Goal: Obtain resource: Download file/media

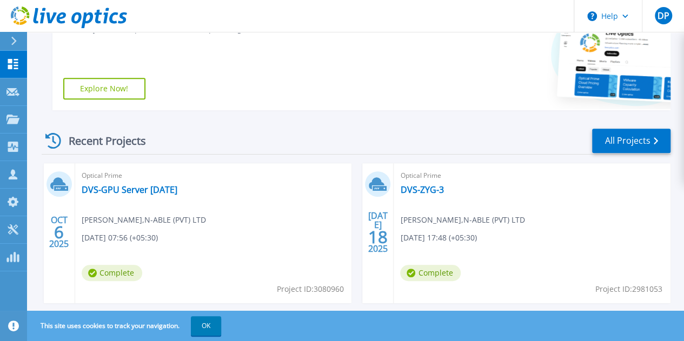
scroll to position [270, 0]
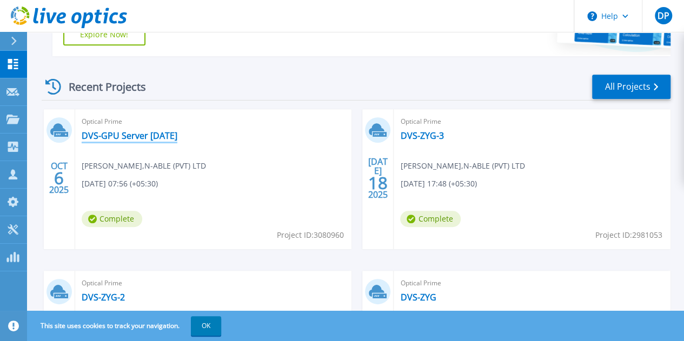
click at [133, 136] on link "DVS-GPU Server [DATE]" at bounding box center [130, 135] width 96 height 11
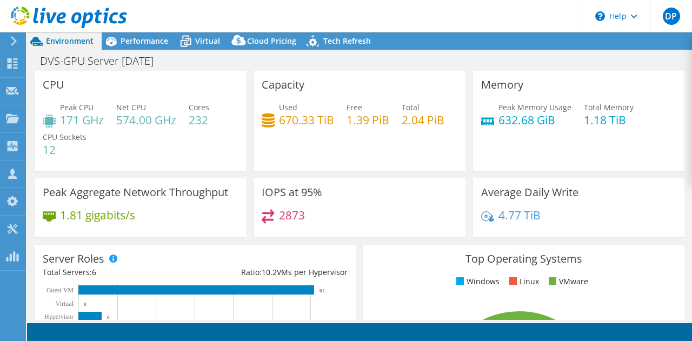
select select "USD"
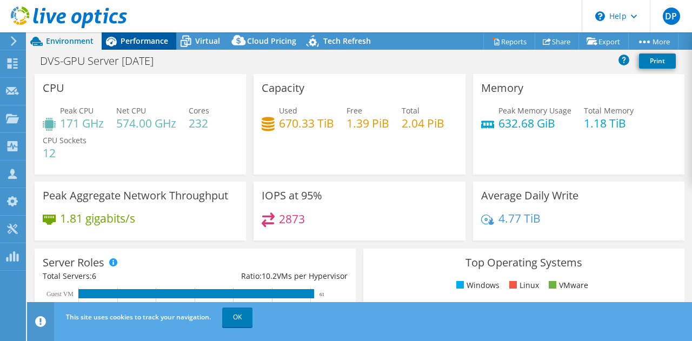
click at [148, 39] on span "Performance" at bounding box center [145, 41] width 48 height 10
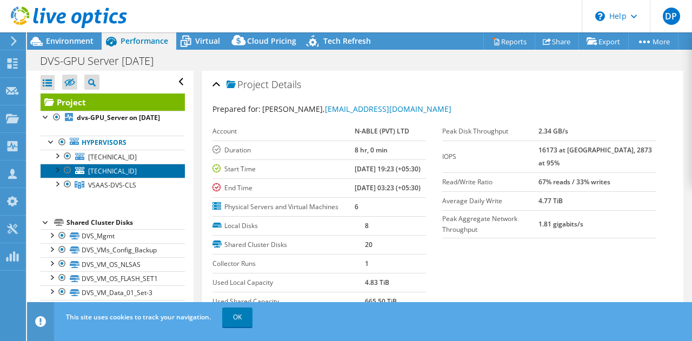
click at [133, 176] on span "10.203.126.140" at bounding box center [112, 170] width 49 height 9
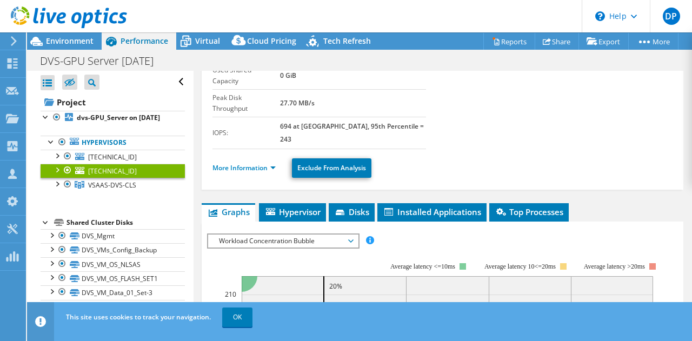
scroll to position [216, 0]
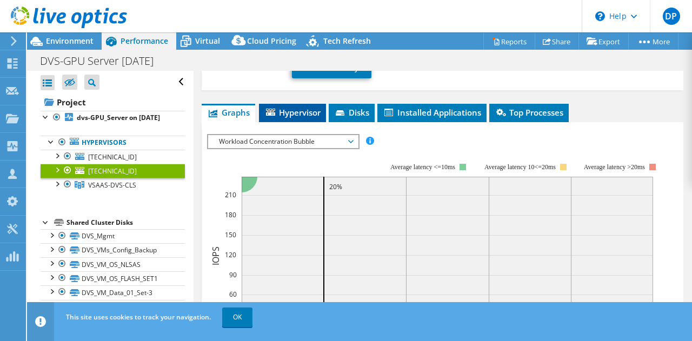
click at [299, 107] on span "Hypervisor" at bounding box center [292, 112] width 56 height 11
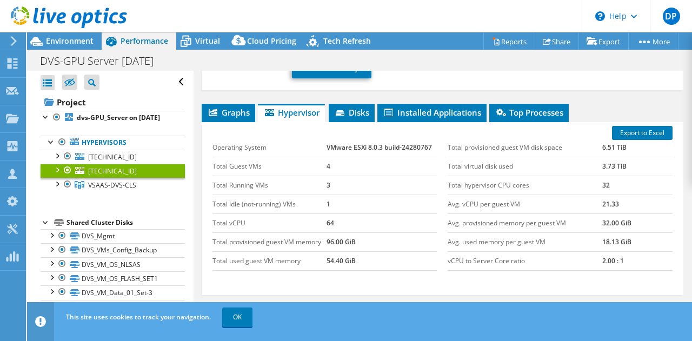
click at [429, 70] on div "10.203.126.140 Details Operating System VMware ESXi 8.0.3 build-24280767 Local …" at bounding box center [443, 124] width 498 height 538
click at [436, 107] on span "Installed Applications" at bounding box center [432, 112] width 98 height 11
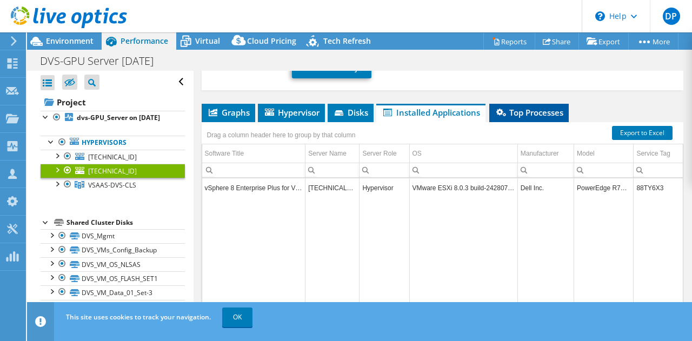
click at [549, 107] on span "Top Processes" at bounding box center [529, 112] width 69 height 11
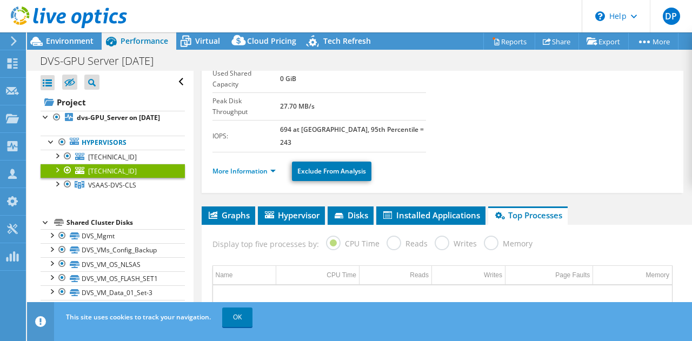
scroll to position [0, 0]
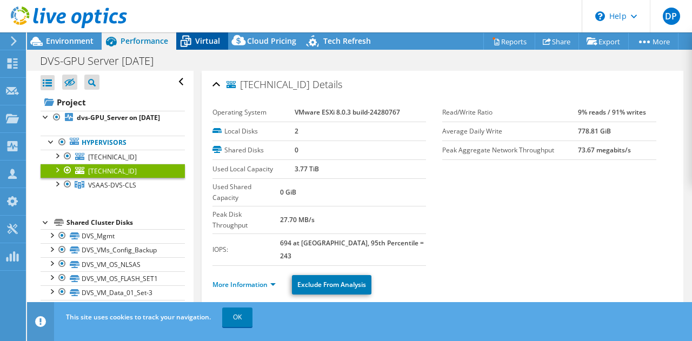
click at [209, 41] on span "Virtual" at bounding box center [207, 41] width 25 height 10
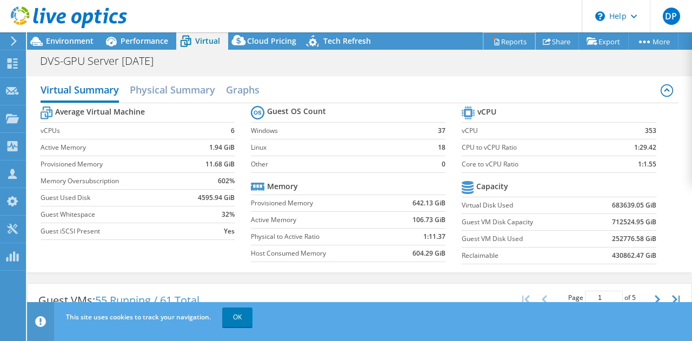
click at [499, 43] on link "Reports" at bounding box center [509, 41] width 52 height 17
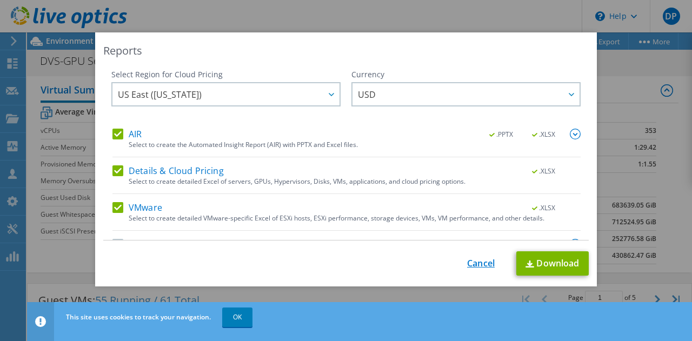
click at [482, 268] on link "Cancel" at bounding box center [481, 263] width 28 height 10
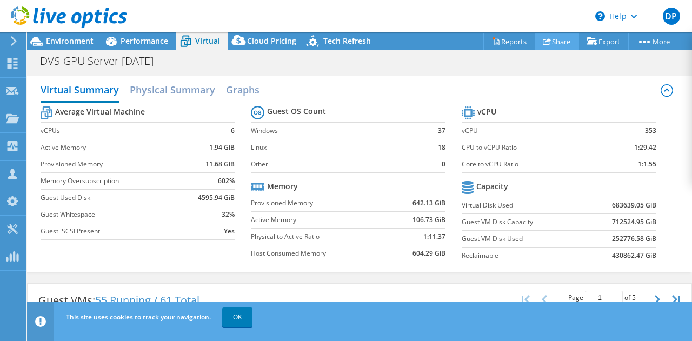
click at [551, 45] on link "Share" at bounding box center [557, 41] width 44 height 17
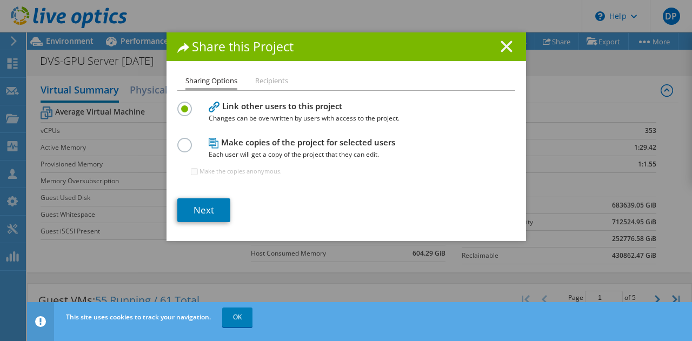
click at [504, 44] on line at bounding box center [506, 46] width 11 height 11
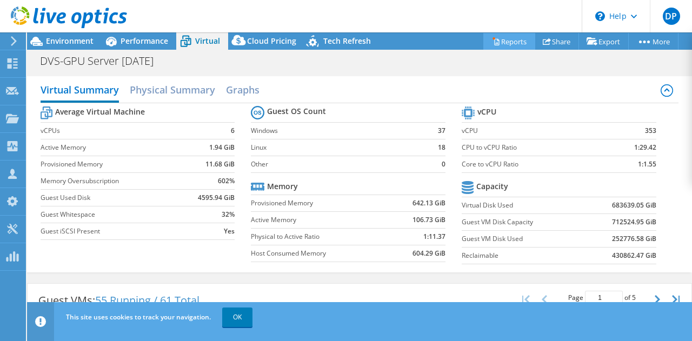
click at [512, 41] on link "Reports" at bounding box center [509, 41] width 52 height 17
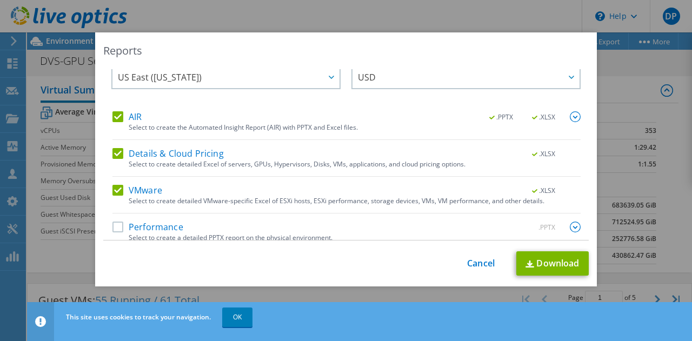
scroll to position [26, 0]
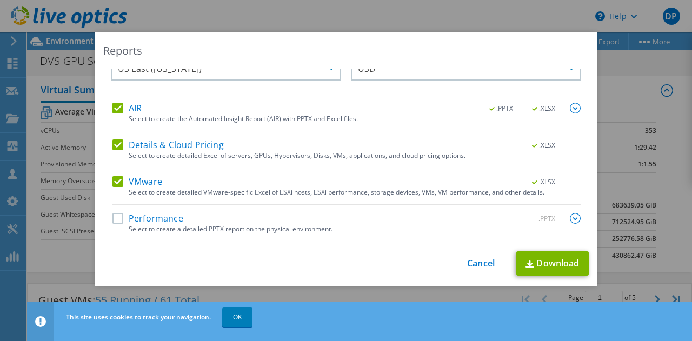
click at [114, 214] on label "Performance" at bounding box center [147, 218] width 71 height 11
click at [0, 0] on input "Performance" at bounding box center [0, 0] width 0 height 0
click at [112, 142] on label "Details & Cloud Pricing" at bounding box center [167, 144] width 111 height 11
click at [0, 0] on input "Details & Cloud Pricing" at bounding box center [0, 0] width 0 height 0
drag, startPoint x: 114, startPoint y: 106, endPoint x: 165, endPoint y: 131, distance: 57.5
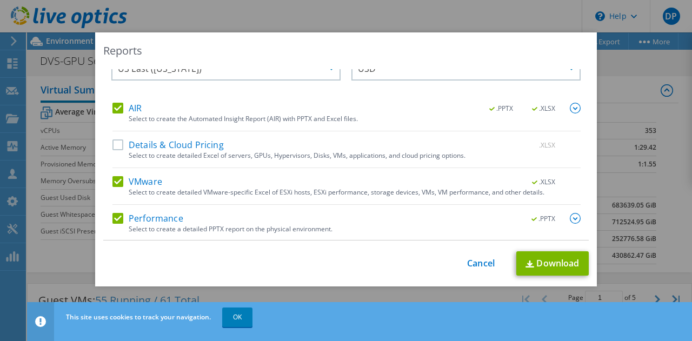
click at [114, 106] on label "AIR" at bounding box center [126, 108] width 29 height 11
click at [0, 0] on input "AIR" at bounding box center [0, 0] width 0 height 0
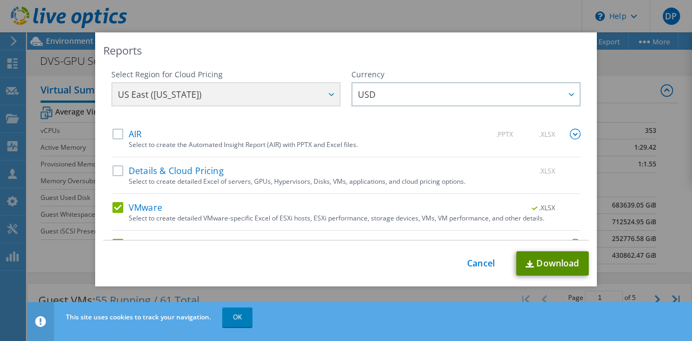
click at [530, 261] on link "Download" at bounding box center [552, 263] width 72 height 24
click at [474, 261] on link "Cancel" at bounding box center [481, 263] width 28 height 10
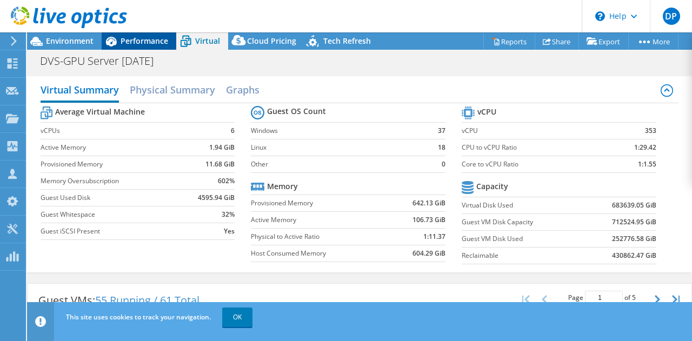
click at [136, 45] on span "Performance" at bounding box center [145, 41] width 48 height 10
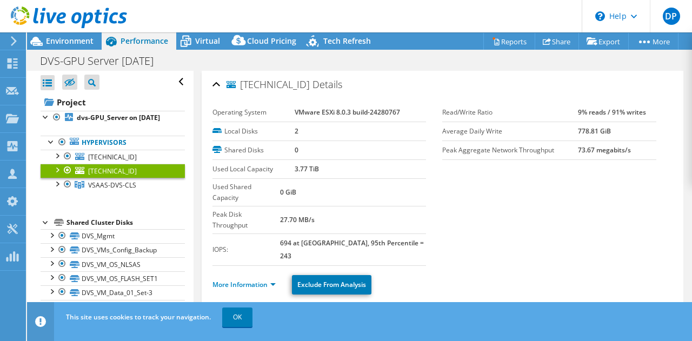
drag, startPoint x: 242, startPoint y: 87, endPoint x: 268, endPoint y: 92, distance: 26.5
click at [268, 92] on h2 "10.203.126.140 Details" at bounding box center [277, 85] width 130 height 22
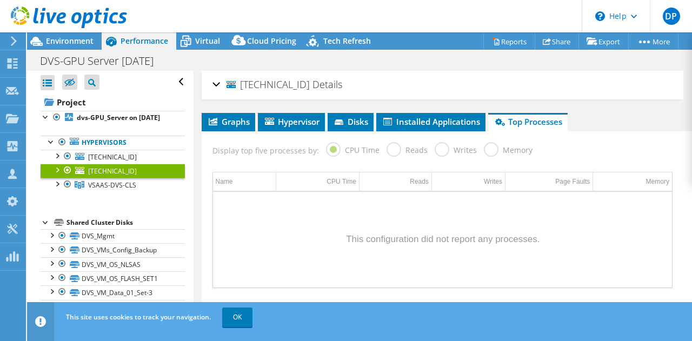
copy span "10.203.126.140"
click at [671, 18] on span "DP" at bounding box center [671, 16] width 17 height 17
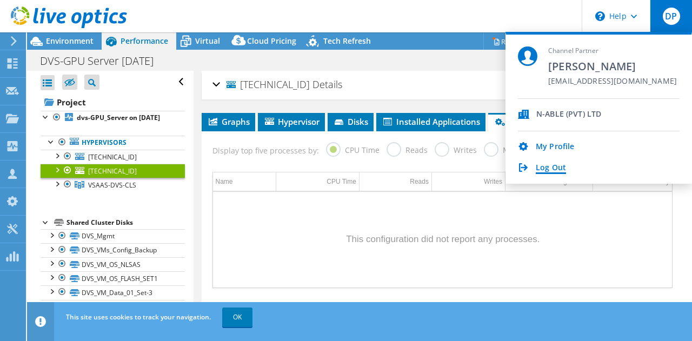
click at [544, 169] on link "Log Out" at bounding box center [551, 168] width 30 height 10
